Goal: Find contact information: Find contact information

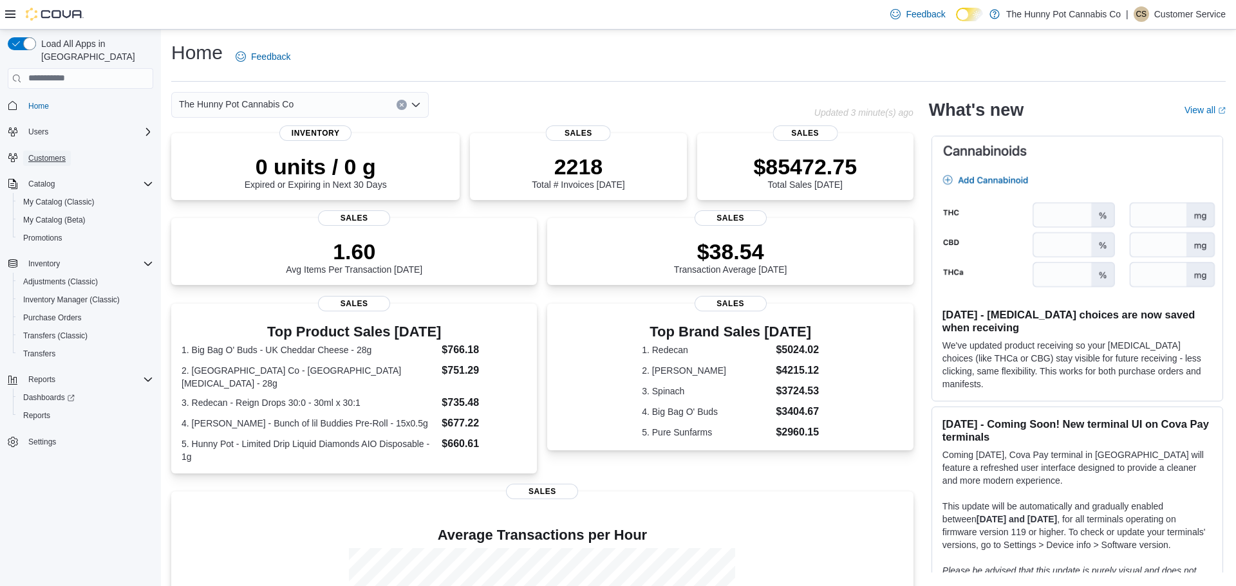
click at [42, 153] on span "Customers" at bounding box center [46, 158] width 37 height 10
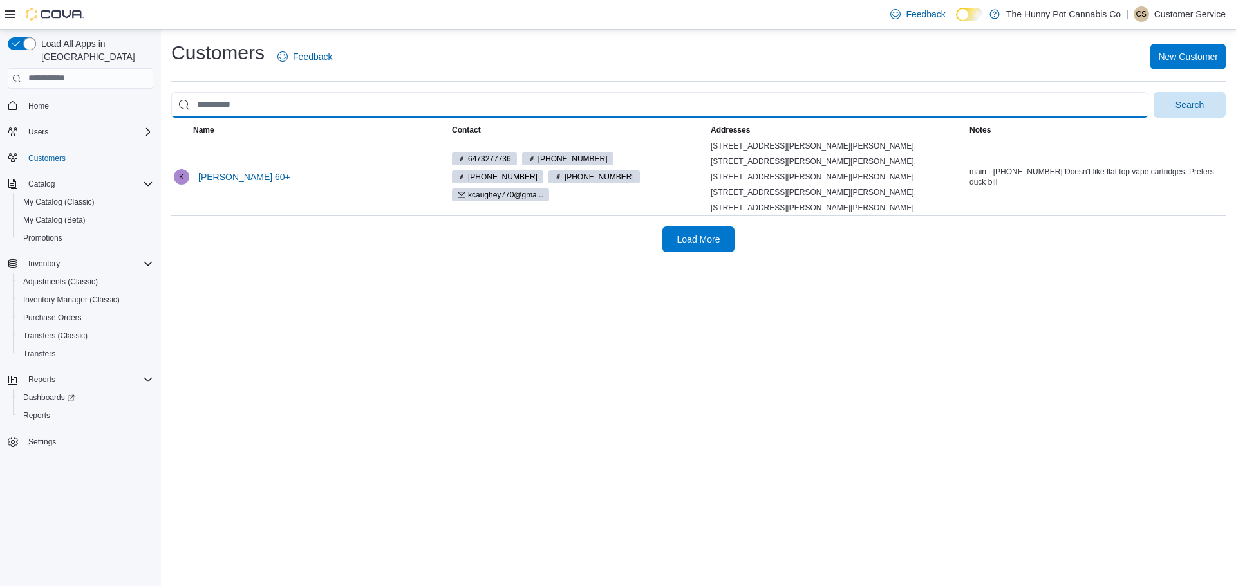
click at [298, 95] on input "search" at bounding box center [659, 105] width 977 height 26
type input "**********"
click at [1153, 92] on button "Search" at bounding box center [1189, 105] width 72 height 26
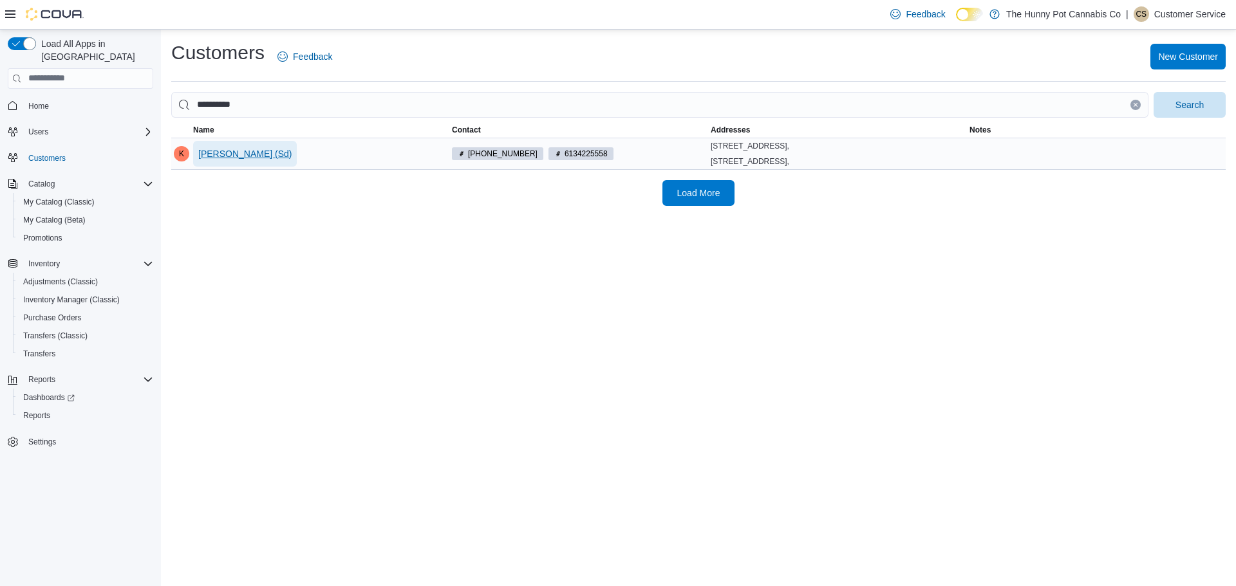
click at [275, 151] on span "[PERSON_NAME] (Sd)" at bounding box center [244, 153] width 93 height 13
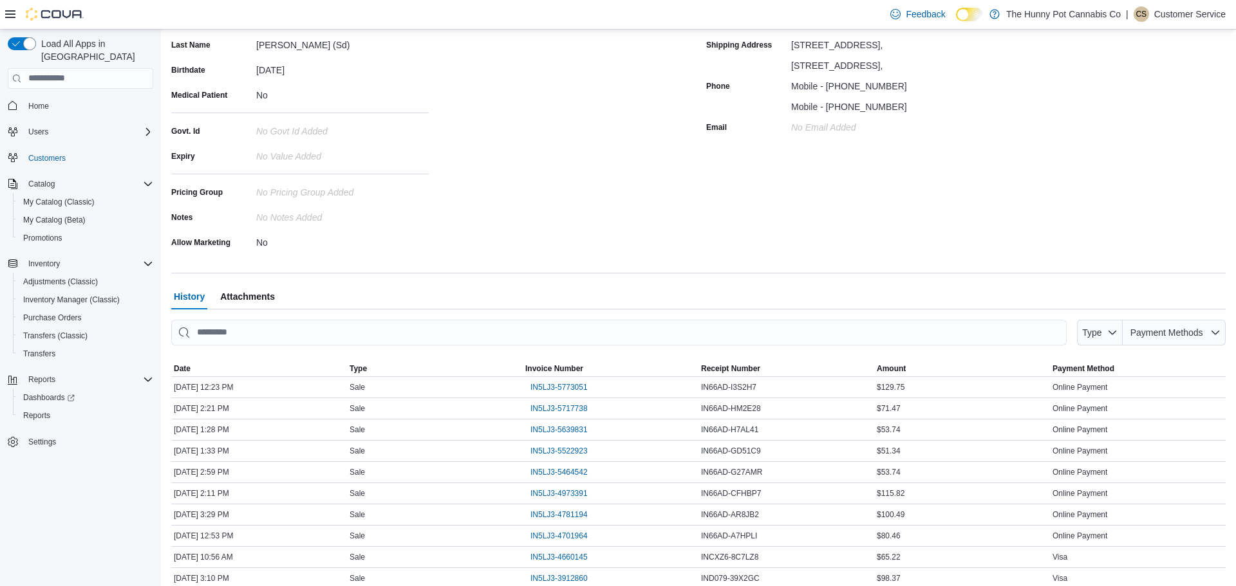
scroll to position [222, 0]
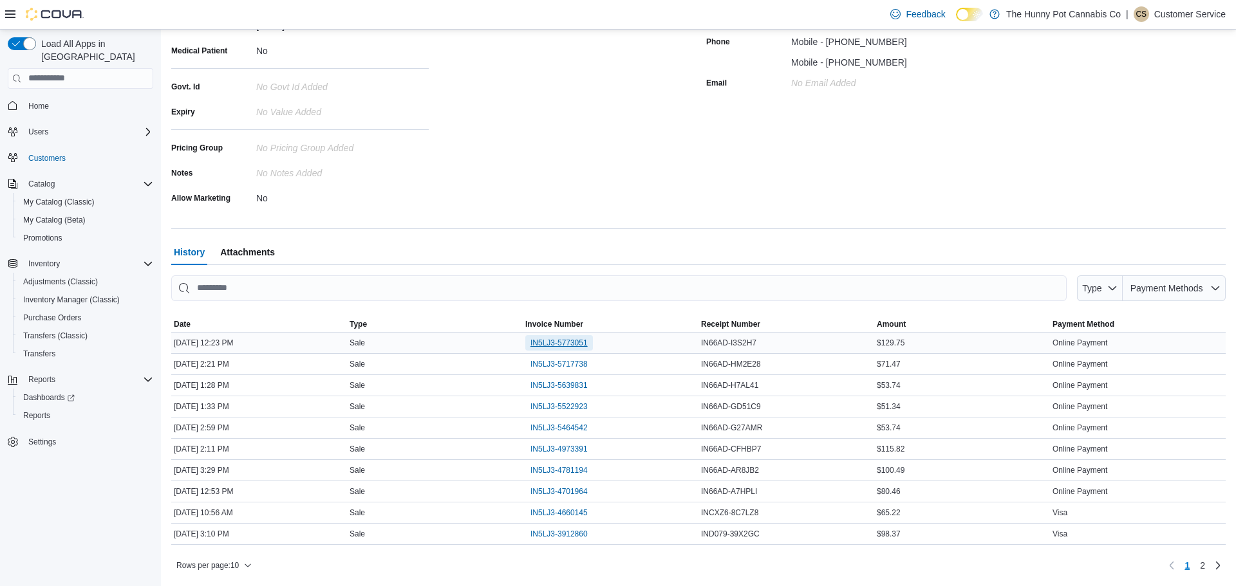
click at [543, 345] on span "IN5LJ3-5773051" at bounding box center [558, 343] width 57 height 10
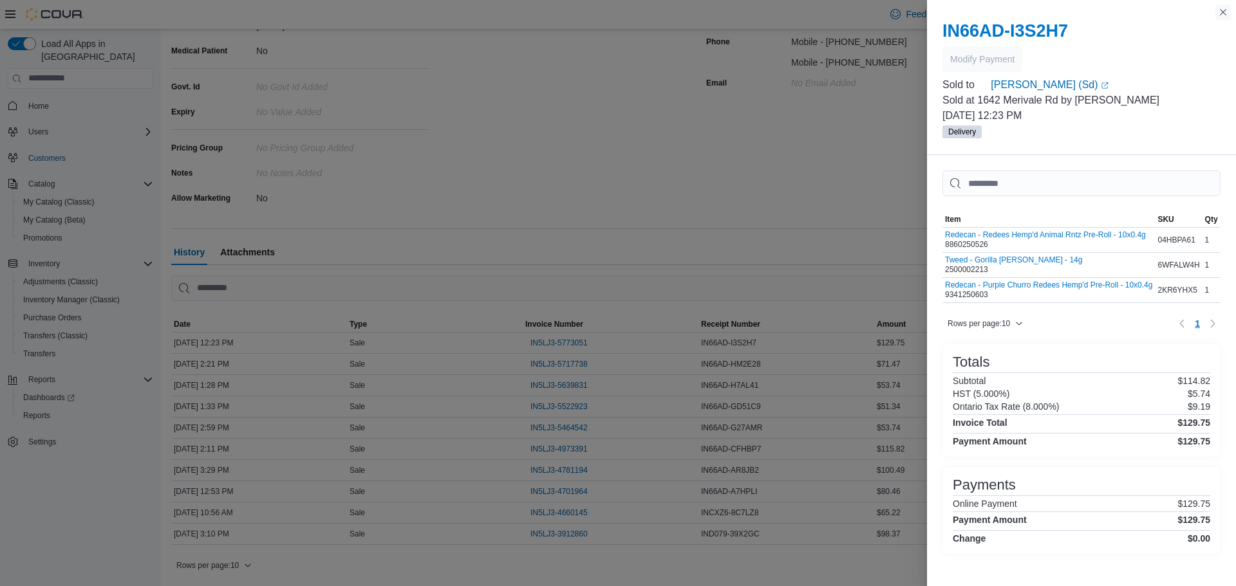
click at [1223, 14] on button "Close this dialog" at bounding box center [1222, 12] width 15 height 15
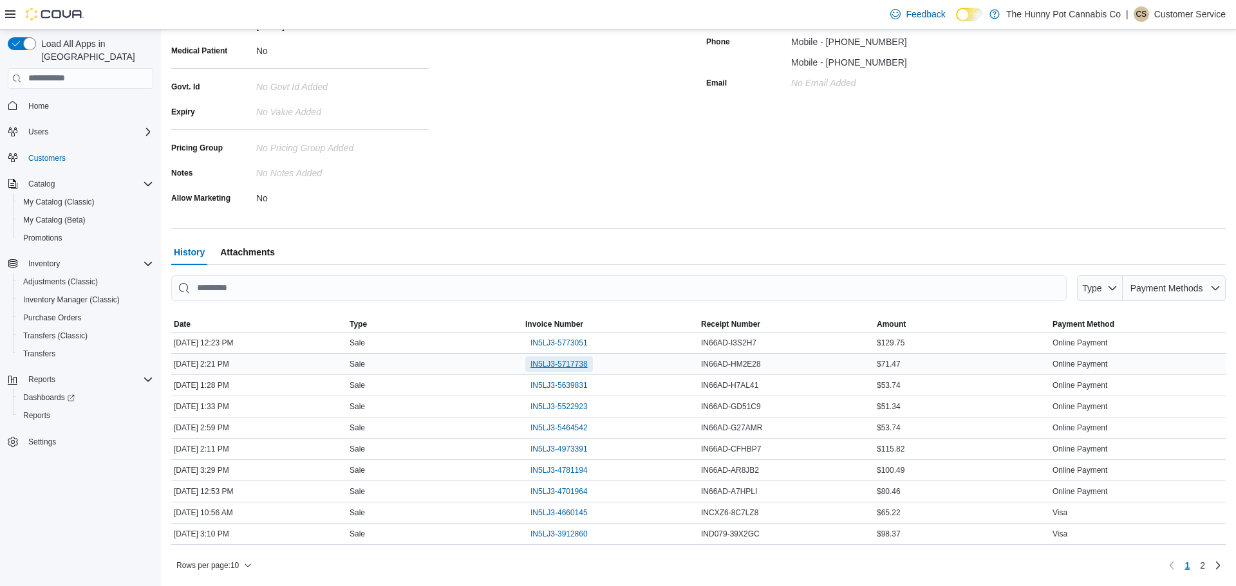
click at [539, 366] on span "IN5LJ3-5717738" at bounding box center [558, 364] width 57 height 10
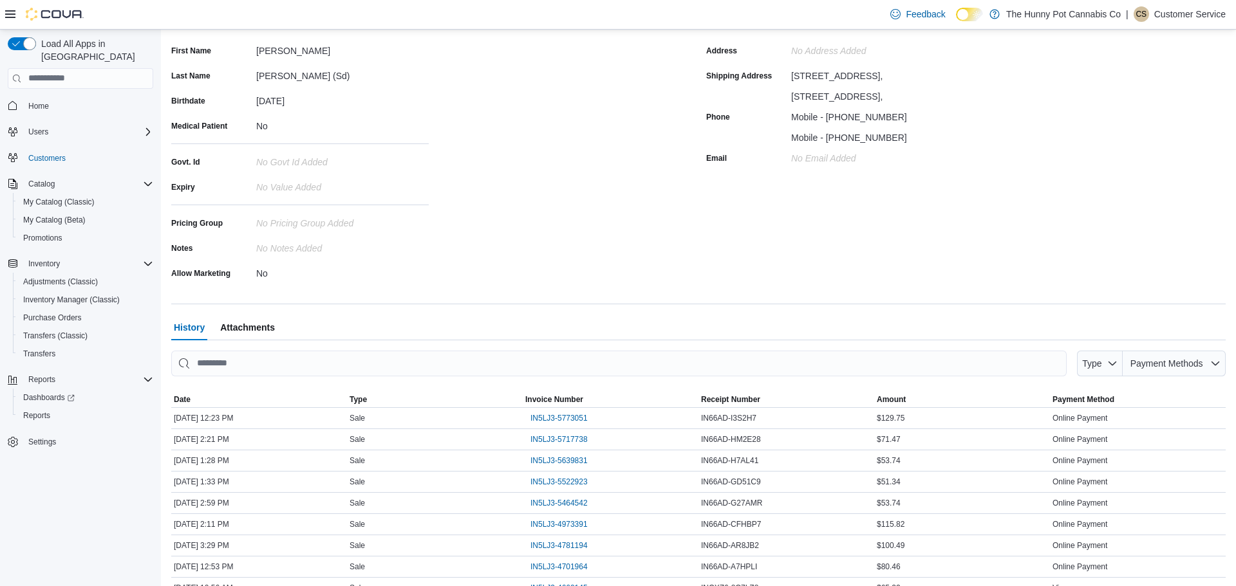
scroll to position [181, 0]
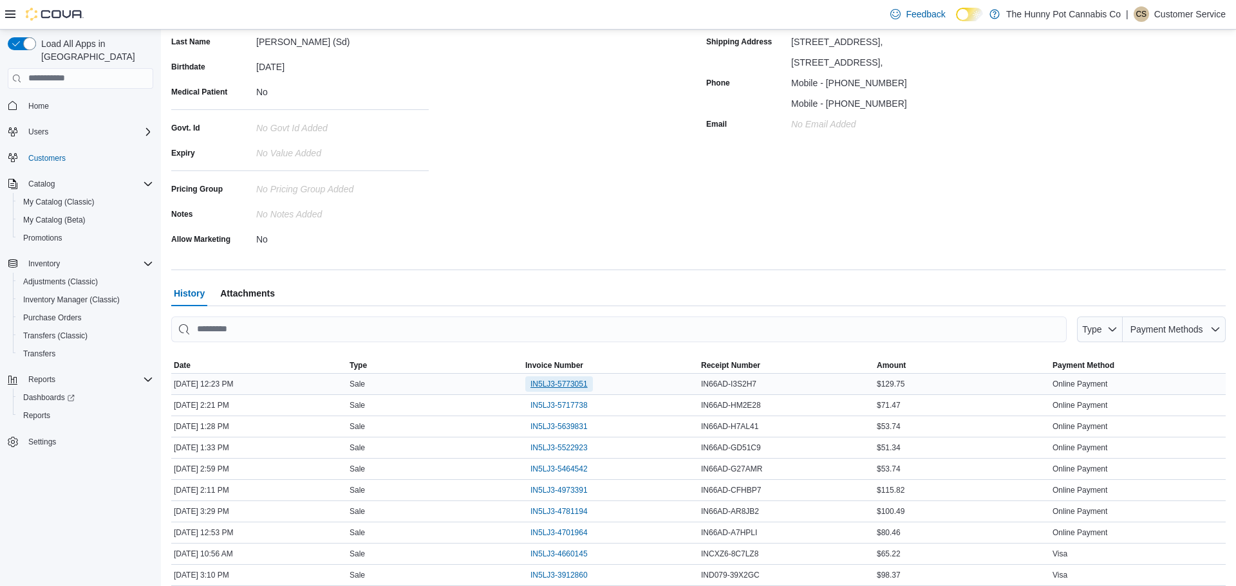
click at [570, 381] on span "IN5LJ3-5773051" at bounding box center [558, 384] width 57 height 10
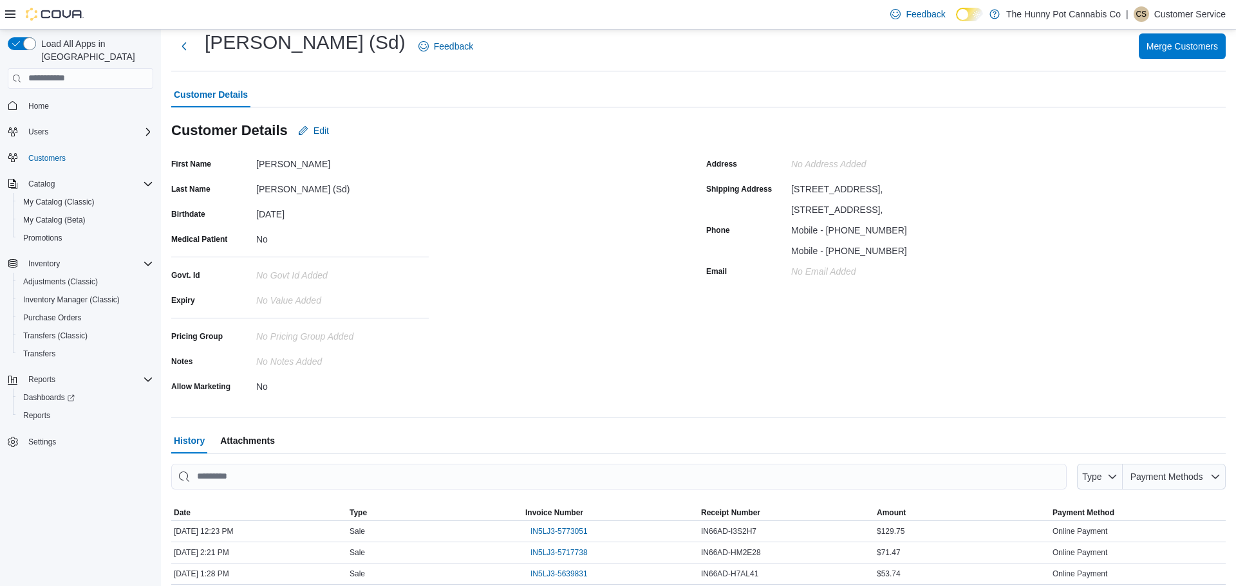
scroll to position [21, 0]
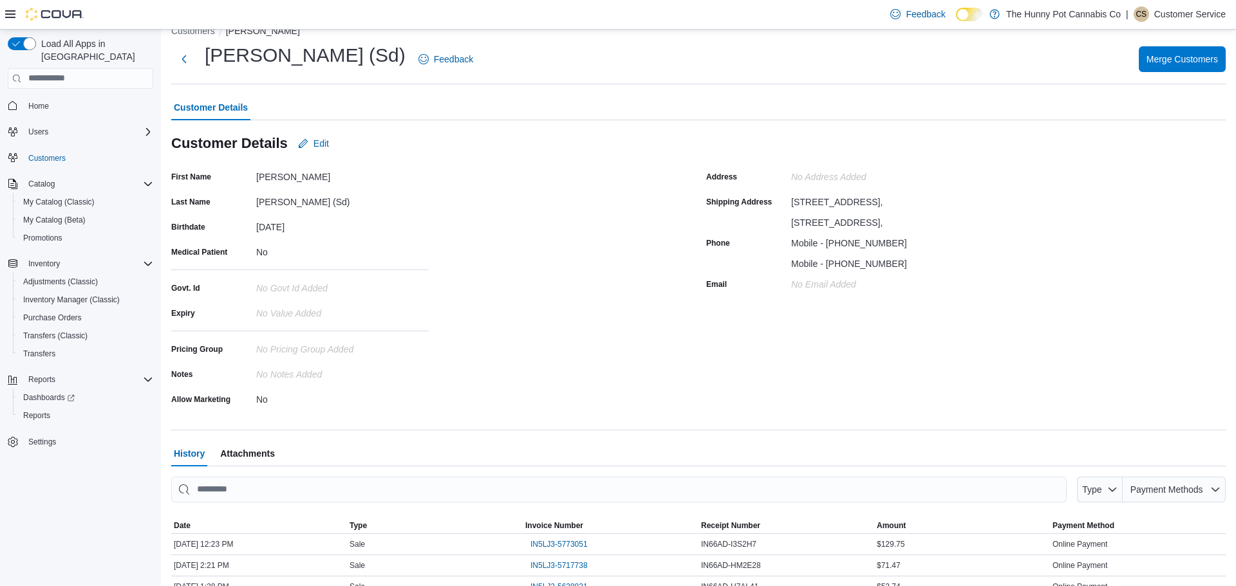
click at [267, 174] on div "[PERSON_NAME]" at bounding box center [342, 174] width 172 height 15
copy div "[PERSON_NAME]"
drag, startPoint x: 827, startPoint y: 261, endPoint x: 888, endPoint y: 260, distance: 60.5
click at [888, 248] on div "Mobile - [PHONE_NUMBER]" at bounding box center [877, 240] width 172 height 15
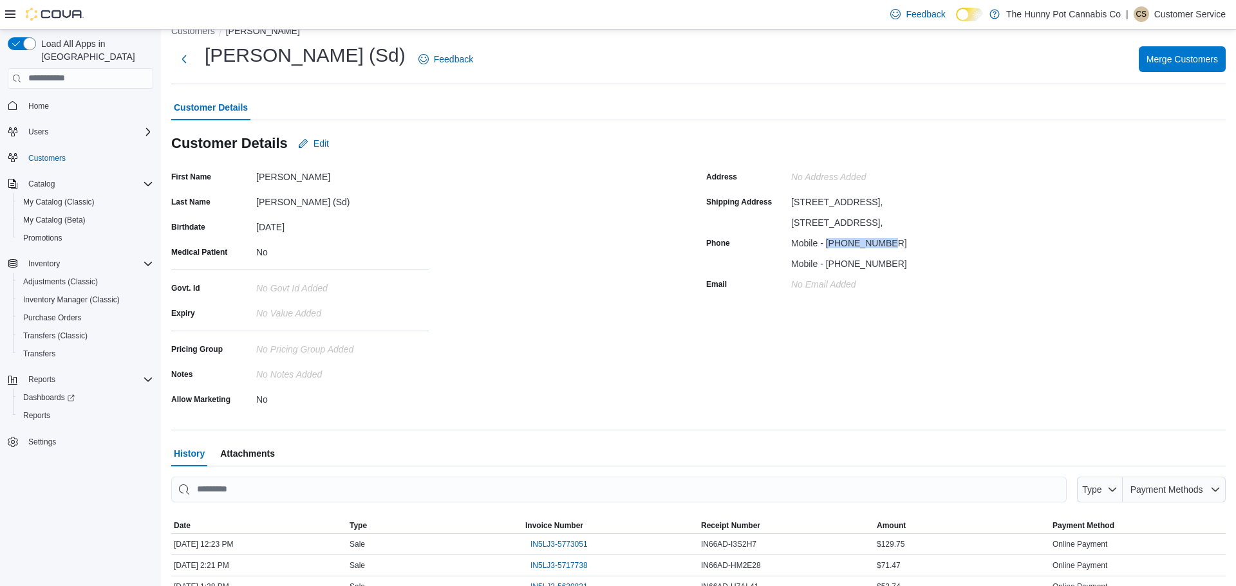
copy div "[PHONE_NUMBER]"
click at [257, 227] on div "[DATE]" at bounding box center [342, 224] width 172 height 15
drag, startPoint x: 790, startPoint y: 201, endPoint x: 879, endPoint y: 201, distance: 88.8
click at [879, 201] on div "[STREET_ADDRESS]," at bounding box center [836, 199] width 91 height 15
copy div "[STREET_ADDRESS],"
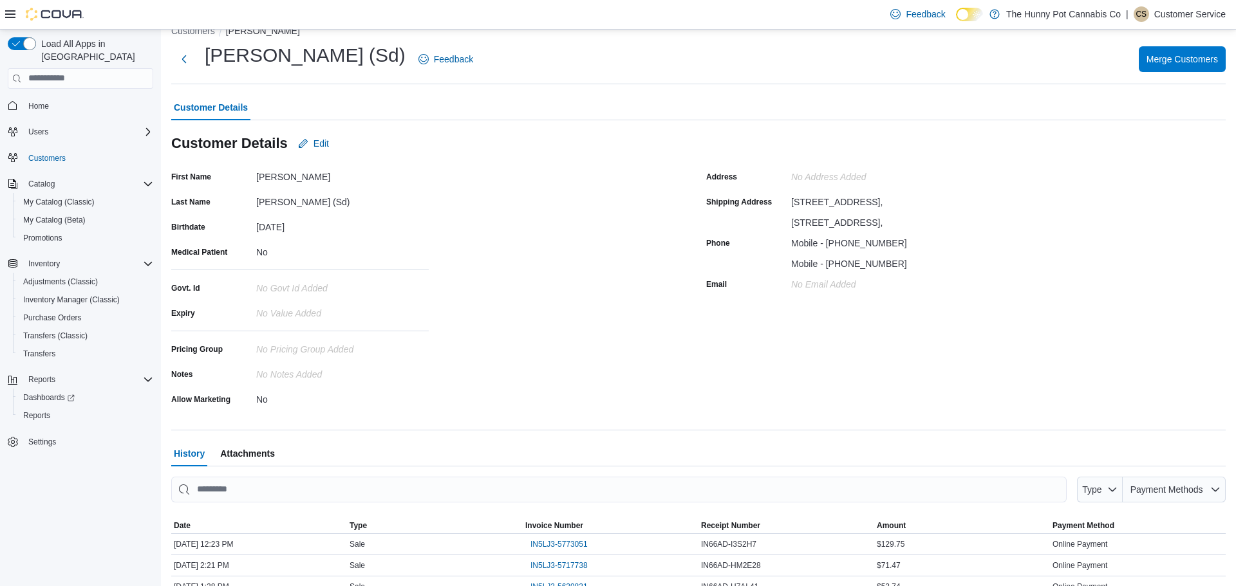
click at [848, 207] on div "[STREET_ADDRESS]," at bounding box center [836, 199] width 91 height 15
copy div "K2H6G7"
